Goal: Information Seeking & Learning: Check status

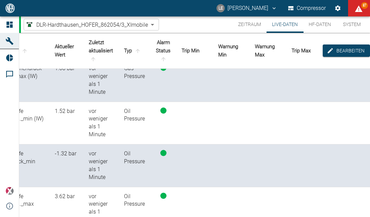
scroll to position [10, 20]
click at [341, 12] on button "Einstellungen" at bounding box center [338, 8] width 12 height 12
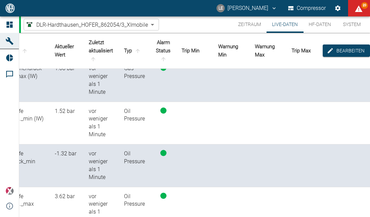
click at [315, 29] on button "HF-Daten" at bounding box center [319, 24] width 33 height 16
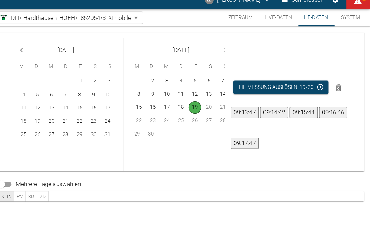
click at [336, 21] on button "System" at bounding box center [351, 24] width 31 height 16
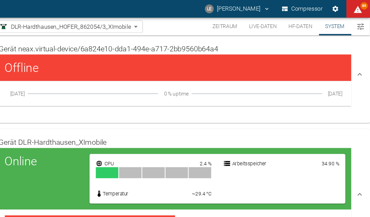
click at [357, 27] on icon "Menü umschalten" at bounding box center [361, 25] width 8 height 8
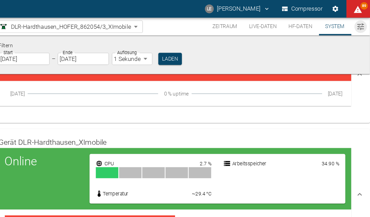
click at [289, 26] on button "HF-Daten" at bounding box center [305, 24] width 33 height 16
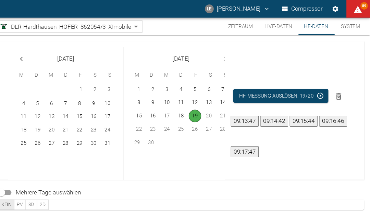
click at [266, 27] on button "Live-Daten" at bounding box center [284, 24] width 37 height 16
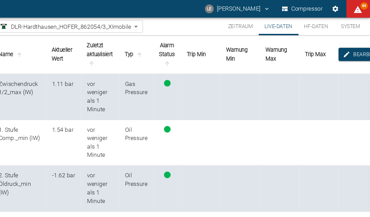
click at [233, 21] on button "Zeitraum" at bounding box center [250, 24] width 34 height 16
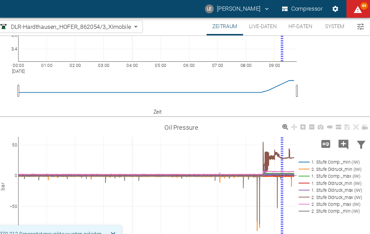
scroll to position [86, 0]
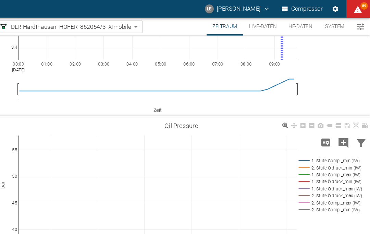
click at [356, 129] on icon "Daten filtern" at bounding box center [361, 132] width 11 height 11
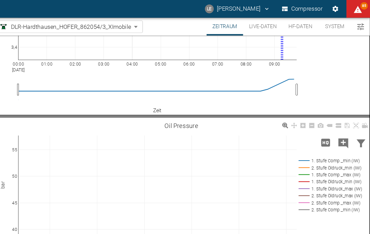
type input "0"
type input "50"
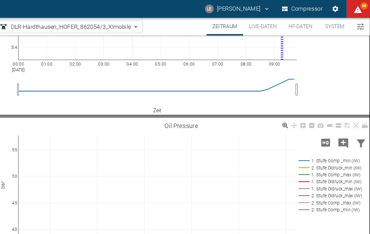
type input "0"
type input "50"
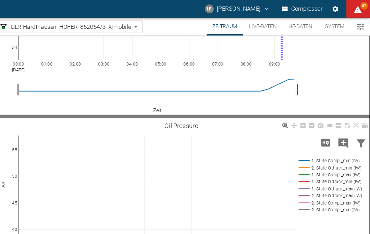
scroll to position [0, 0]
type input "5"
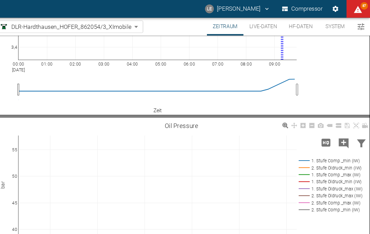
type input "5"
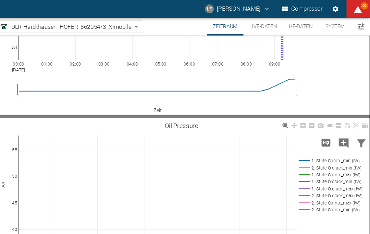
type input "0"
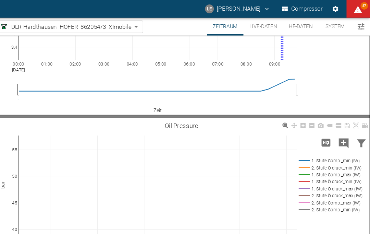
type input "50"
type input "0"
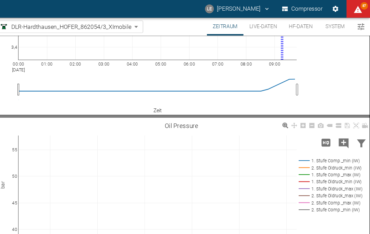
type input "50"
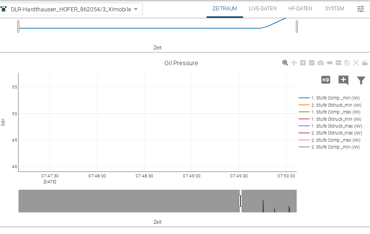
scroll to position [129, 0]
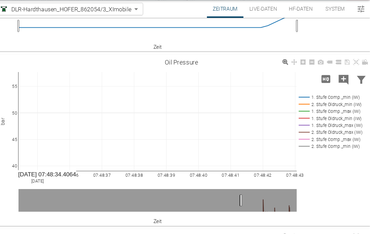
click at [358, 87] on icon "Daten filtern" at bounding box center [362, 90] width 8 height 7
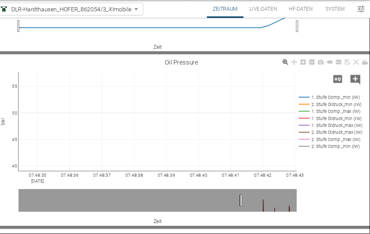
type input "0"
type input "50"
type input "0"
type input "50"
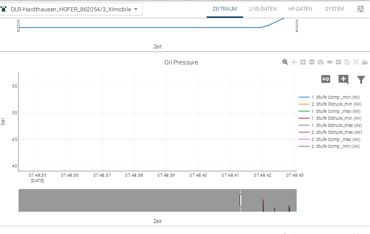
scroll to position [184, 0]
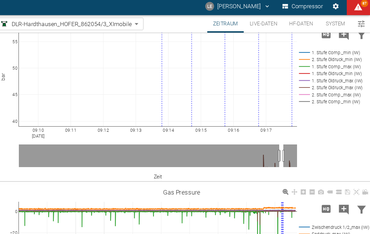
click at [252, 26] on button "Live-Daten" at bounding box center [270, 24] width 37 height 16
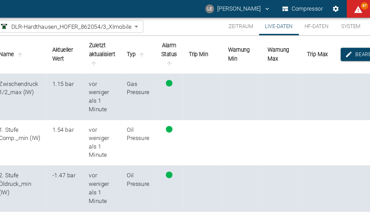
click at [233, 29] on button "Zeitraum" at bounding box center [250, 24] width 34 height 16
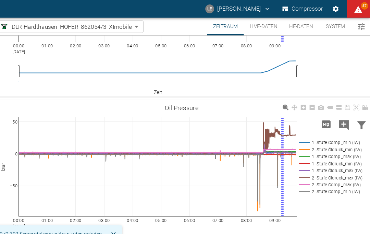
scroll to position [107, 0]
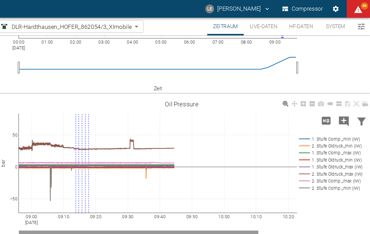
click at [302, 175] on rect at bounding box center [332, 174] width 60 height 7
click at [302, 169] on rect at bounding box center [332, 168] width 60 height 7
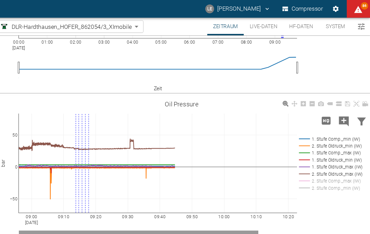
click at [302, 149] on rect at bounding box center [332, 148] width 60 height 7
click at [302, 140] on rect at bounding box center [332, 142] width 60 height 7
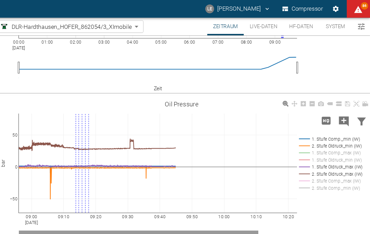
click at [302, 131] on rect at bounding box center [332, 129] width 60 height 7
click at [302, 135] on rect at bounding box center [332, 135] width 60 height 7
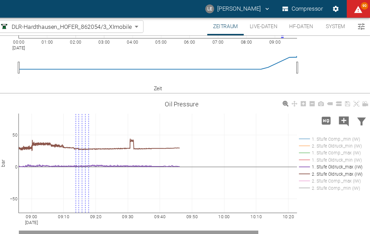
click at [341, 113] on icon "Kommentar hinzufügen" at bounding box center [345, 112] width 9 height 9
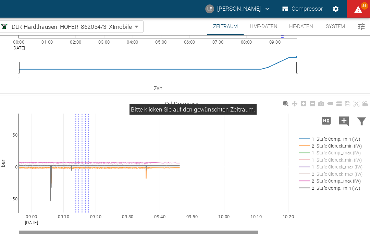
click at [316, 70] on div "00:00 [DATE] 01:00 02:00 03:00 04:00 05:00 06:00 07:00 08:00 09:00 3,4 3,6 3,8 …" at bounding box center [194, 7] width 351 height 154
click at [323, 113] on icon "Hohe Auflösung" at bounding box center [328, 112] width 11 height 11
click at [302, 135] on rect at bounding box center [332, 135] width 60 height 7
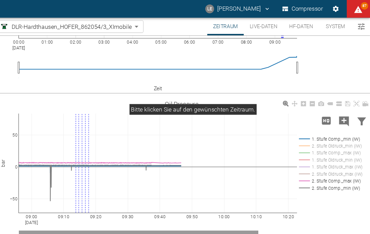
click at [302, 161] on rect at bounding box center [332, 161] width 60 height 7
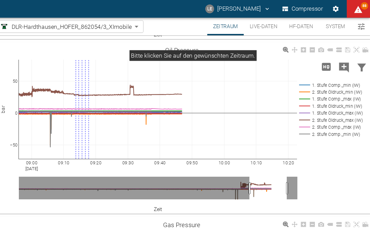
scroll to position [156, 0]
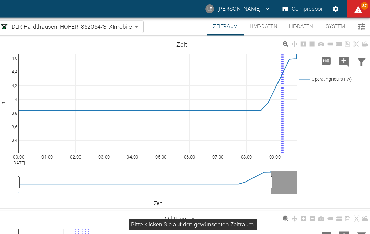
scroll to position [156, 0]
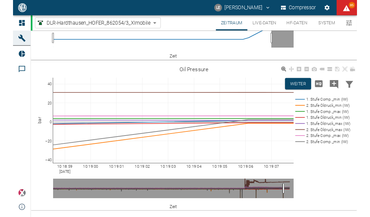
scroll to position [127, 0]
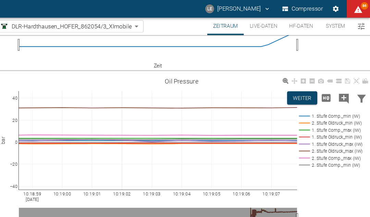
click at [252, 24] on button "Live-Daten" at bounding box center [270, 24] width 37 height 16
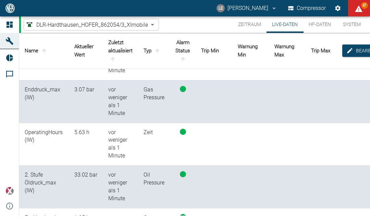
scroll to position [246, 0]
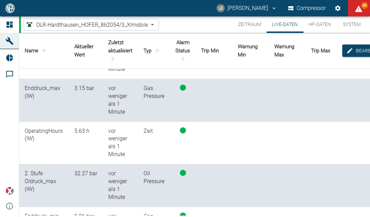
click at [317, 27] on button "HF-Daten" at bounding box center [319, 24] width 33 height 16
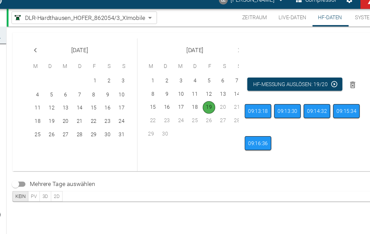
click at [244, 17] on button "Zeitraum" at bounding box center [250, 24] width 34 height 16
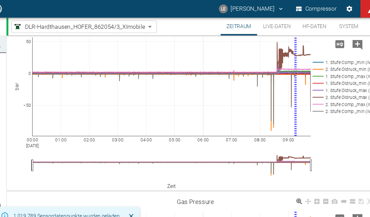
scroll to position [140, 0]
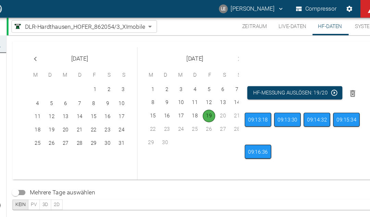
click at [240, 21] on button "Zeitraum" at bounding box center [250, 24] width 34 height 16
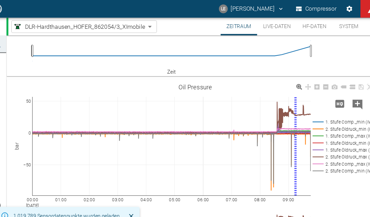
scroll to position [121, 0]
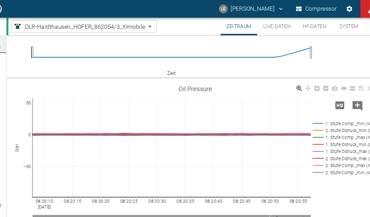
click at [272, 197] on div "08:20:10 Sep 19, 2025 08:20:15 08:20:20 08:20:25 08:20:30 08:20:35 08:20:40 08:…" at bounding box center [194, 155] width 351 height 154
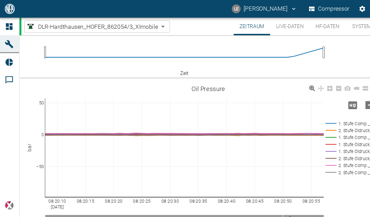
click at [289, 84] on icon at bounding box center [290, 81] width 5 height 5
click at [302, 82] on link at bounding box center [299, 82] width 8 height 8
click at [308, 81] on icon at bounding box center [307, 82] width 5 height 5
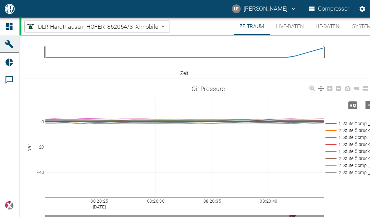
click at [317, 82] on icon at bounding box center [315, 82] width 5 height 5
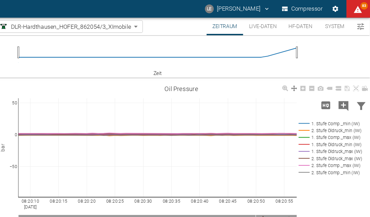
click at [354, 81] on icon at bounding box center [356, 81] width 5 height 5
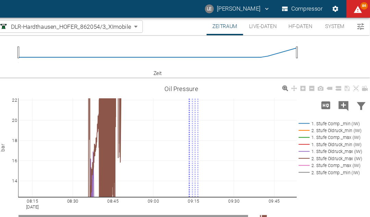
click at [354, 80] on icon at bounding box center [356, 81] width 5 height 5
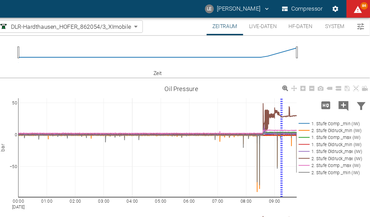
click at [336, 86] on link at bounding box center [340, 82] width 8 height 8
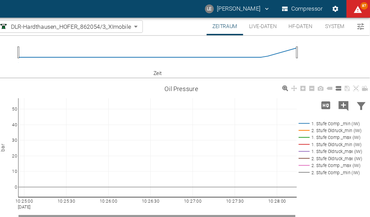
click at [354, 82] on icon at bounding box center [356, 81] width 5 height 5
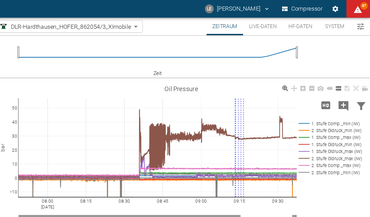
click at [354, 83] on icon at bounding box center [356, 81] width 5 height 5
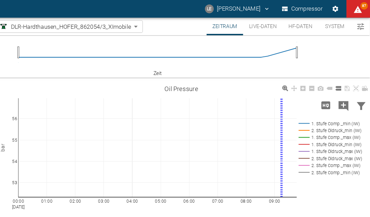
click at [353, 84] on link at bounding box center [357, 82] width 8 height 8
click at [353, 86] on link at bounding box center [357, 82] width 8 height 8
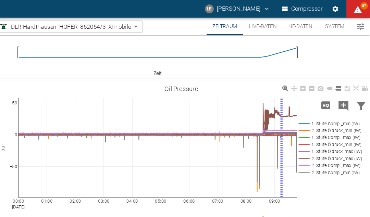
click at [354, 80] on icon at bounding box center [356, 81] width 5 height 5
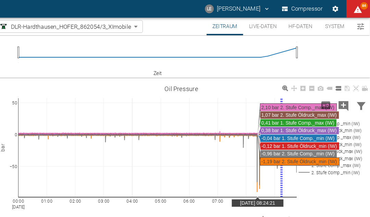
click at [315, 174] on div "00:00 Sep 19, 2025 01:00 02:00 03:00 04:00 05:00 06:00 07:00 08:00 09:00 −50 0 …" at bounding box center [194, 155] width 351 height 154
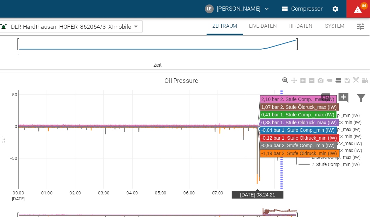
click at [300, 180] on div "00:00 Sep 19, 2025 01:00 02:00 03:00 04:00 05:00 06:00 07:00 08:00 09:00 −50 0 …" at bounding box center [194, 147] width 351 height 154
click at [353, 71] on link at bounding box center [357, 75] width 8 height 8
click at [353, 73] on link at bounding box center [357, 75] width 8 height 8
click at [338, 74] on icon at bounding box center [340, 75] width 5 height 4
click at [329, 73] on icon at bounding box center [331, 74] width 5 height 5
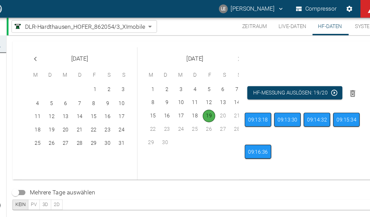
click at [240, 25] on button "Zeitraum" at bounding box center [250, 24] width 34 height 16
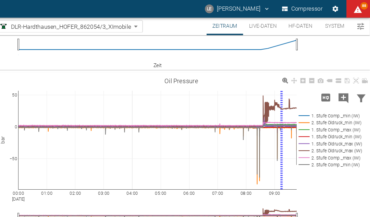
click at [218, 25] on button "Zeitraum" at bounding box center [235, 24] width 34 height 16
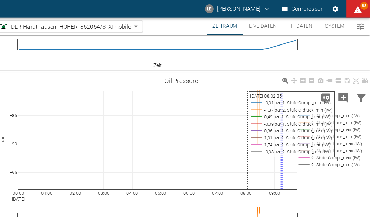
click at [297, 175] on div "00:00 Sep 19, 2025 01:00 02:00 03:00 04:00 05:00 06:00 07:00 08:00 09:00 −95 −9…" at bounding box center [194, 148] width 351 height 154
click at [252, 25] on button "Live-Daten" at bounding box center [270, 24] width 37 height 16
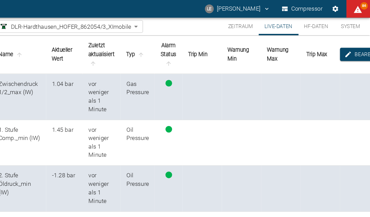
click at [233, 31] on button "Zeitraum" at bounding box center [250, 24] width 34 height 16
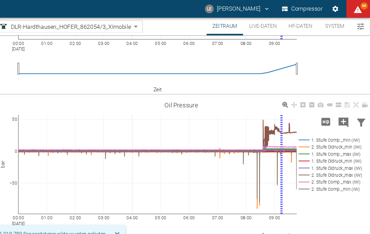
scroll to position [106, 0]
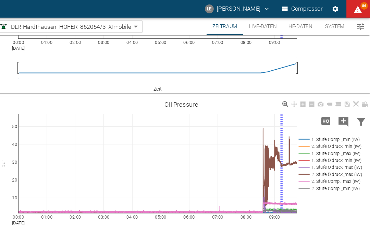
click at [218, 25] on button "Zeitraum" at bounding box center [235, 24] width 34 height 16
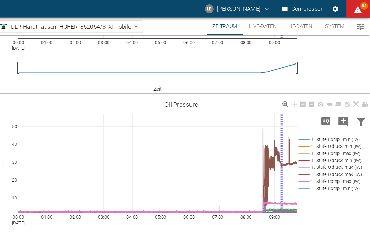
click at [218, 25] on button "Zeitraum" at bounding box center [235, 24] width 34 height 16
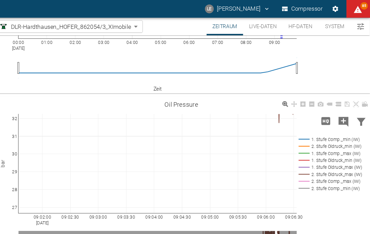
click at [353, 100] on link at bounding box center [357, 97] width 8 height 8
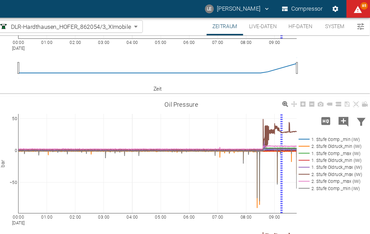
click at [308, 197] on div "00:00 Sep 19, 2025 01:00 02:00 03:00 04:00 05:00 06:00 07:00 08:00 09:00 −50 0 …" at bounding box center [194, 169] width 351 height 154
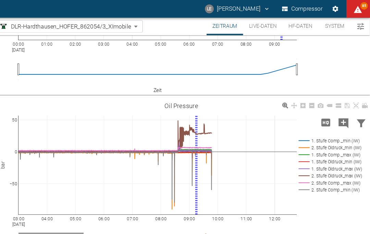
click at [207, 105] on div "03:00 Sep 19, 2025 04:00 05:00 06:00 07:00 08:00 09:00 10:00 11:00 12:00 −50 0 …" at bounding box center [194, 170] width 351 height 154
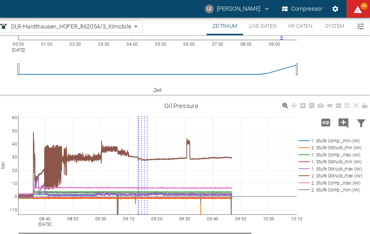
click at [329, 99] on icon at bounding box center [331, 97] width 5 height 5
click at [311, 192] on div "08:40 Sep 19, 2025 08:50 09:00 09:10 09:20 09:30 09:40 09:50 10:00 10:10 −10 0 …" at bounding box center [194, 170] width 351 height 154
click at [338, 96] on icon at bounding box center [340, 98] width 5 height 4
click at [329, 97] on icon at bounding box center [331, 98] width 5 height 3
click at [288, 99] on icon at bounding box center [290, 97] width 5 height 5
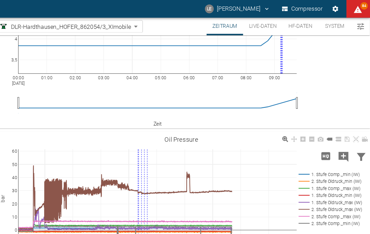
scroll to position [73, 0]
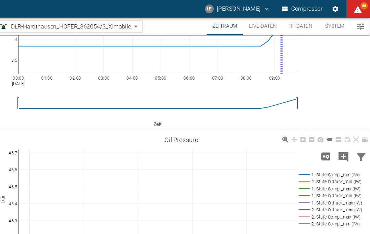
click at [353, 126] on link at bounding box center [357, 130] width 8 height 8
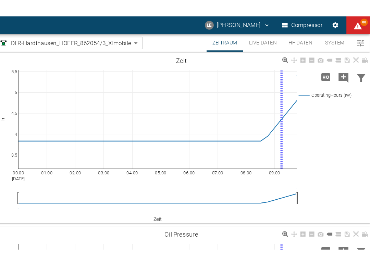
scroll to position [73, 0]
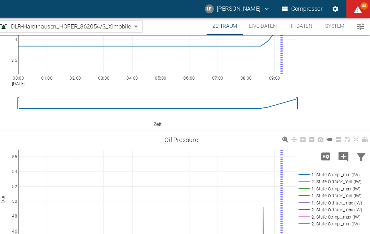
click at [361, 127] on link at bounding box center [365, 130] width 8 height 8
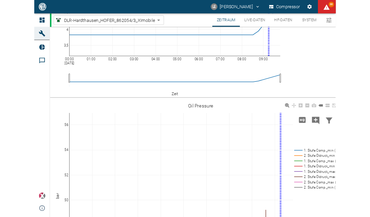
scroll to position [60, 0]
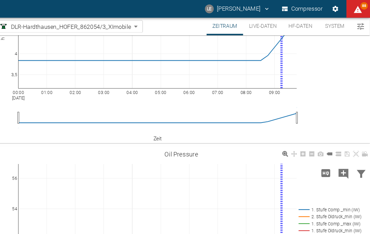
click at [362, 145] on icon at bounding box center [364, 142] width 5 height 5
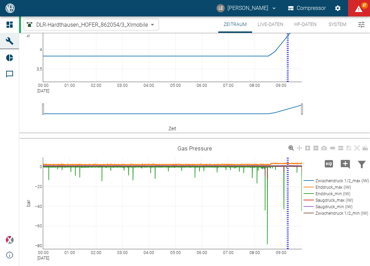
click at [370, 140] on icon at bounding box center [375, 142] width 5 height 5
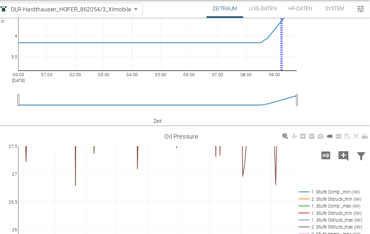
click at [353, 139] on link at bounding box center [357, 143] width 8 height 8
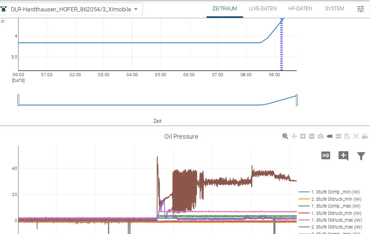
click at [354, 140] on icon at bounding box center [356, 142] width 5 height 5
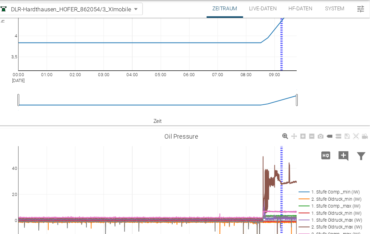
click at [252, 16] on button "Live-Daten" at bounding box center [270, 24] width 37 height 16
